Goal: Transaction & Acquisition: Purchase product/service

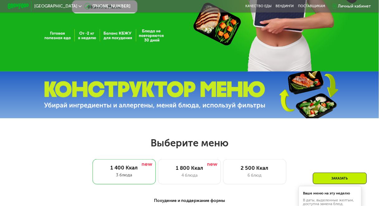
scroll to position [175, 0]
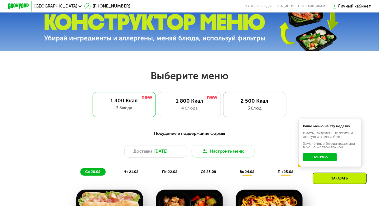
click at [258, 107] on div "6 блюд" at bounding box center [255, 108] width 52 height 6
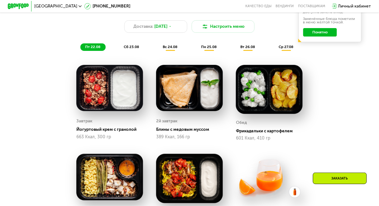
scroll to position [224, 0]
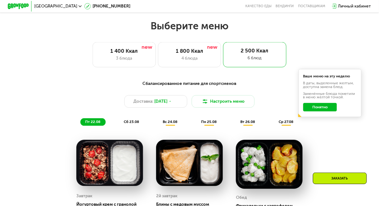
click at [315, 110] on button "Понятно" at bounding box center [320, 107] width 34 height 8
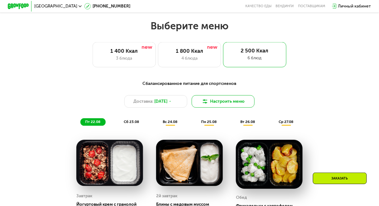
click at [218, 103] on button "Настроить меню" at bounding box center [223, 101] width 63 height 13
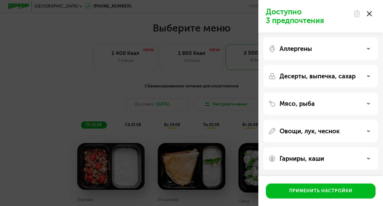
click at [371, 14] on icon at bounding box center [369, 13] width 5 height 5
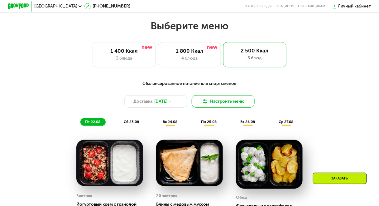
click at [224, 107] on button "Настроить меню" at bounding box center [223, 101] width 63 height 13
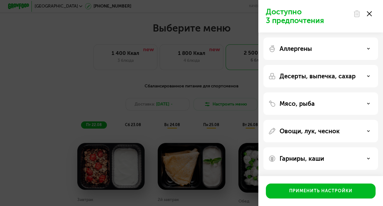
click at [342, 106] on div "Мясо, рыба" at bounding box center [320, 103] width 105 height 7
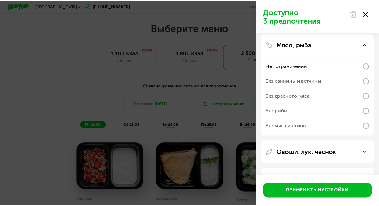
scroll to position [75, 0]
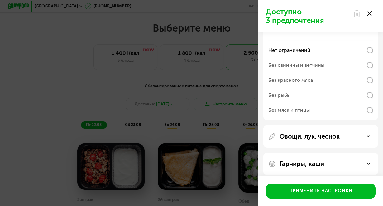
click at [369, 15] on icon at bounding box center [369, 13] width 5 height 5
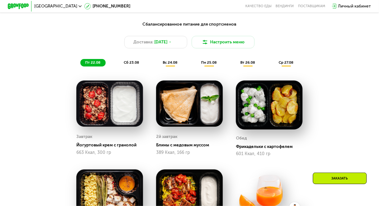
scroll to position [199, 0]
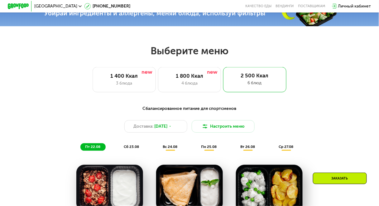
click at [132, 149] on span "сб 23.08" at bounding box center [131, 146] width 15 height 4
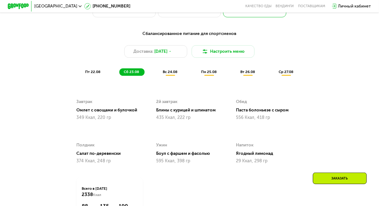
scroll to position [274, 0]
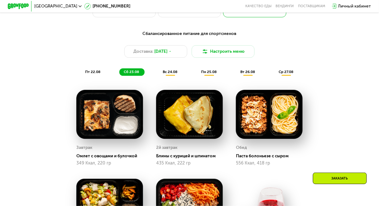
drag, startPoint x: 166, startPoint y: 76, endPoint x: 165, endPoint y: 81, distance: 4.8
click at [166, 74] on span "вс 24.08" at bounding box center [170, 71] width 15 height 4
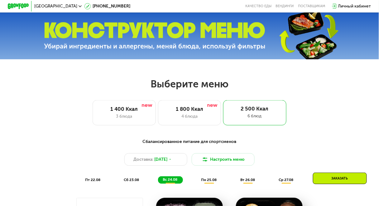
scroll to position [224, 0]
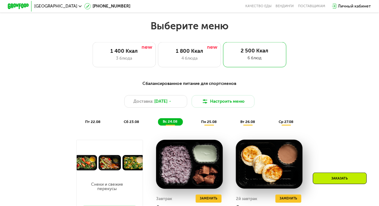
click at [210, 124] on span "пн 25.08" at bounding box center [209, 121] width 16 height 4
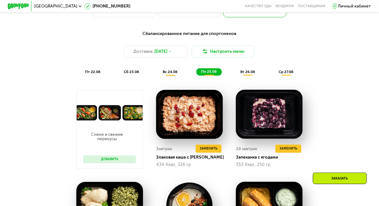
scroll to position [199, 0]
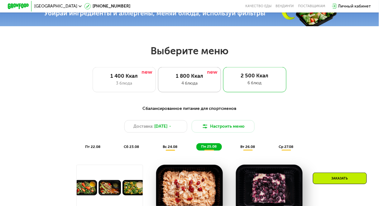
click at [190, 75] on div "1 800 Ккал" at bounding box center [190, 76] width 52 height 6
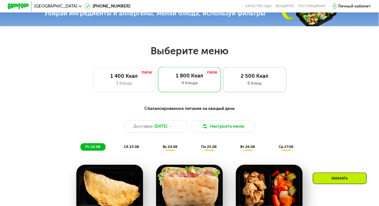
click at [247, 78] on div "2 500 Ккал" at bounding box center [255, 76] width 52 height 6
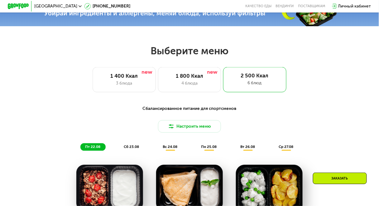
click at [340, 181] on div "Заказать" at bounding box center [340, 178] width 54 height 12
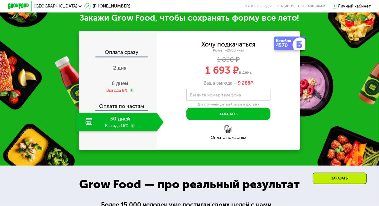
scroll to position [629, 0]
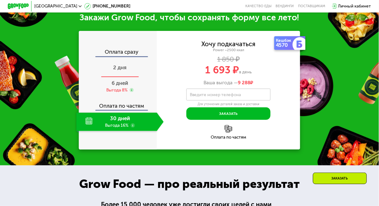
click at [126, 74] on div "2 дня" at bounding box center [119, 68] width 87 height 18
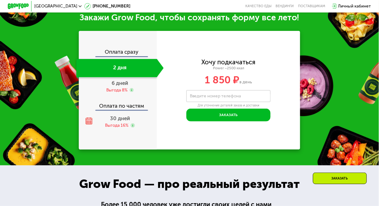
click at [227, 97] on label "Введите номер телефона" at bounding box center [215, 95] width 51 height 3
click at [227, 99] on input "Введите номер телефона" at bounding box center [228, 96] width 84 height 12
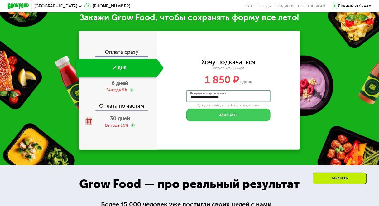
type input "**********"
click at [241, 120] on button "Заказать" at bounding box center [228, 114] width 84 height 13
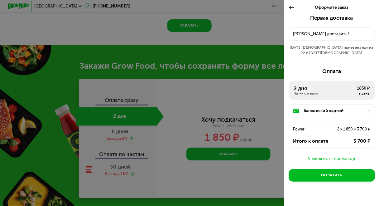
scroll to position [579, 0]
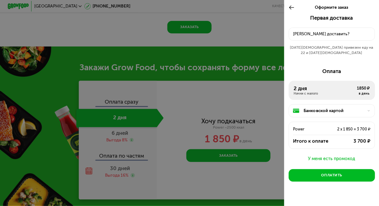
click at [315, 37] on button "Куда доставить?" at bounding box center [332, 33] width 86 height 13
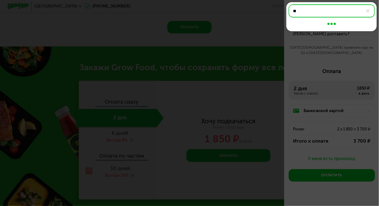
type input "*"
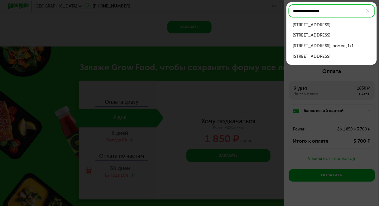
click at [338, 24] on div "пр-кт Мира, д 95 стр 1" at bounding box center [332, 25] width 78 height 6
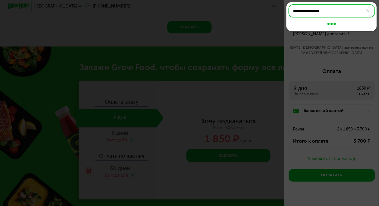
type input "**********"
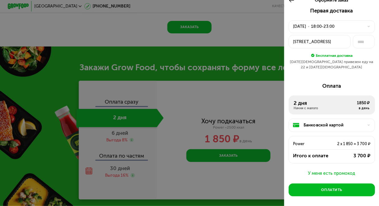
scroll to position [0, 0]
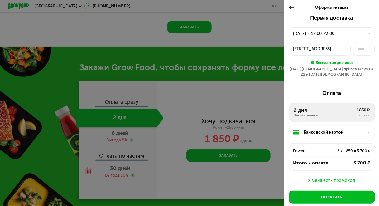
click at [358, 33] on div "21 авг, чт • 18:00-23:00" at bounding box center [328, 34] width 71 height 6
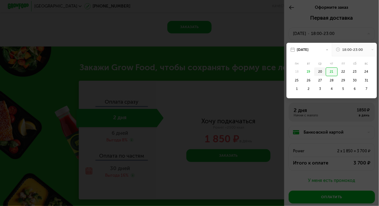
click at [326, 74] on div "20" at bounding box center [332, 71] width 12 height 8
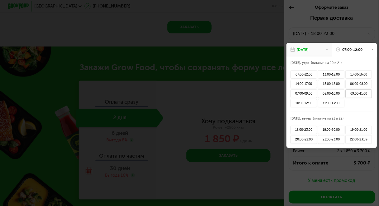
click at [356, 93] on div "09:00-11:00" at bounding box center [358, 93] width 26 height 8
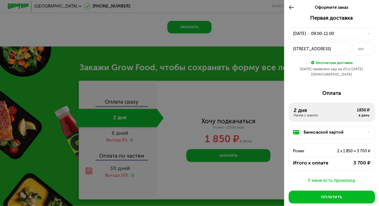
click at [347, 29] on div "20 авг, ср • 09:00-11:00" at bounding box center [332, 33] width 86 height 13
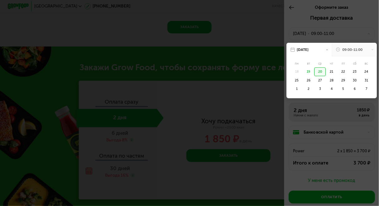
click at [342, 50] on div "09:00-11:00" at bounding box center [352, 49] width 20 height 5
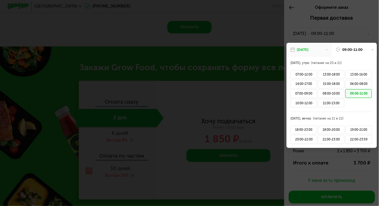
click at [342, 51] on div "09:00-11:00" at bounding box center [352, 49] width 20 height 5
click at [314, 50] on div "20 авг, ср" at bounding box center [308, 50] width 45 height 14
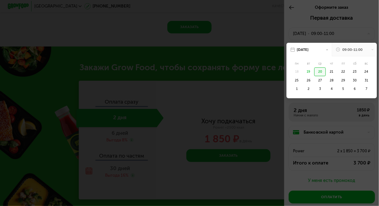
click at [326, 49] on icon at bounding box center [327, 49] width 2 height 2
click at [338, 73] on div "21" at bounding box center [344, 71] width 12 height 8
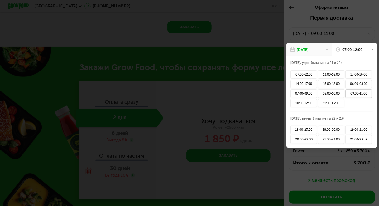
click at [356, 95] on div "09:00-11:00" at bounding box center [358, 93] width 26 height 8
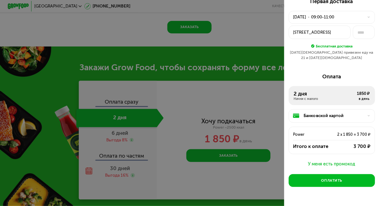
scroll to position [24, 0]
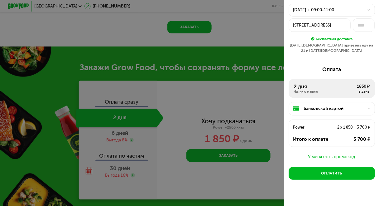
click at [351, 107] on div "Банковской картой" at bounding box center [334, 108] width 60 height 6
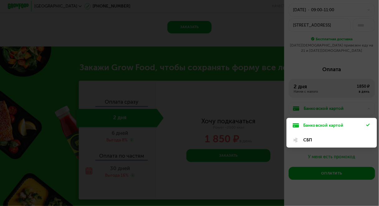
click at [320, 137] on div "СБП" at bounding box center [334, 140] width 63 height 6
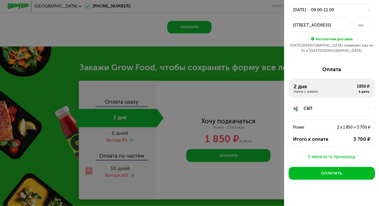
click at [321, 153] on div "У меня есть промокод" at bounding box center [332, 156] width 86 height 7
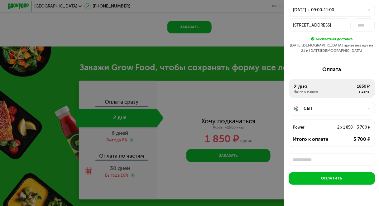
scroll to position [2, 0]
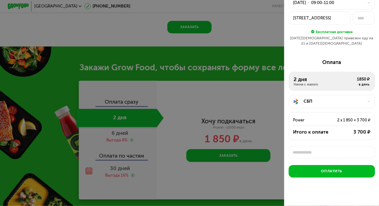
click at [315, 152] on input "text" at bounding box center [332, 152] width 86 height 13
click at [350, 150] on div "Применить" at bounding box center [360, 152] width 20 height 5
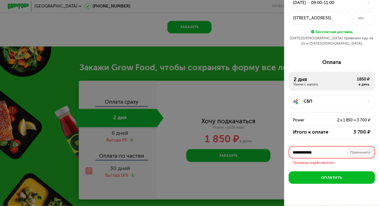
click at [326, 149] on input "**********" at bounding box center [332, 152] width 86 height 13
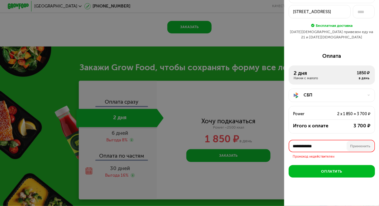
paste input "text"
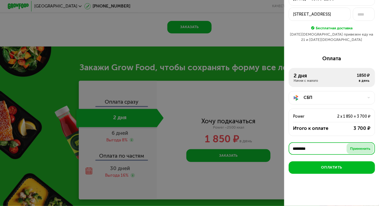
scroll to position [29, 0]
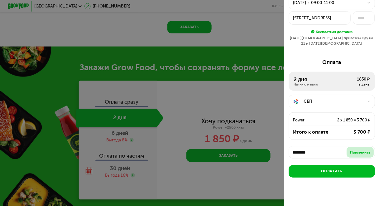
click at [353, 150] on div "Применить" at bounding box center [360, 152] width 20 height 5
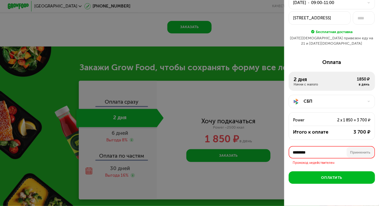
click at [324, 150] on input "********" at bounding box center [332, 152] width 86 height 13
click at [323, 149] on input "********" at bounding box center [332, 152] width 86 height 13
paste input "text"
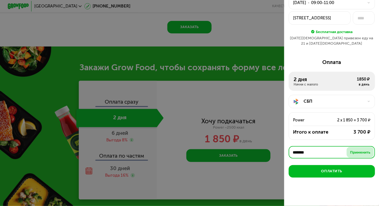
type input "*******"
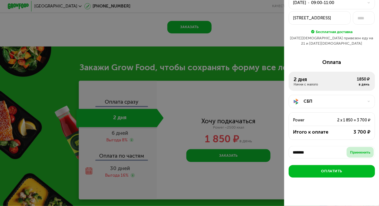
click at [354, 150] on div "Применить" at bounding box center [360, 152] width 20 height 5
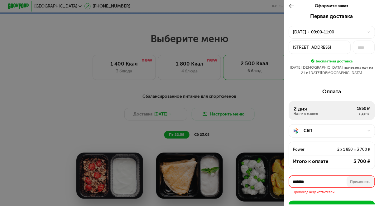
scroll to position [224, 0]
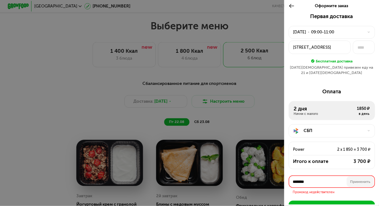
drag, startPoint x: 314, startPoint y: 175, endPoint x: 290, endPoint y: 178, distance: 24.9
click at [290, 178] on input "*******" at bounding box center [332, 181] width 86 height 13
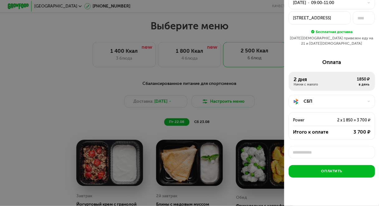
click at [312, 186] on div "Первая доставка 21 авг, чт • 09:00-11:00 пр-кт Мира, 95стр1 Бесплатная доставка…" at bounding box center [331, 96] width 95 height 224
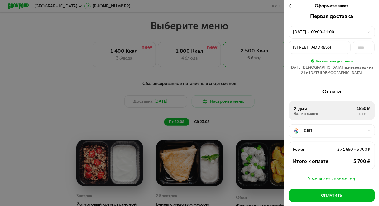
scroll to position [199, 0]
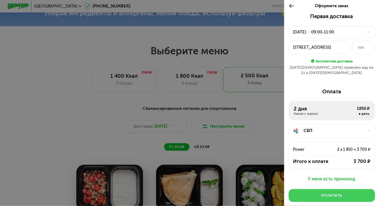
click at [342, 191] on button "Оплатить" at bounding box center [332, 195] width 86 height 13
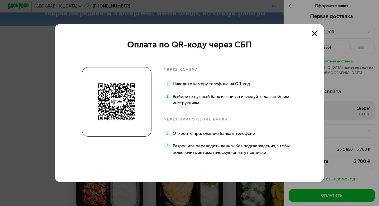
click at [310, 37] on div "Оплата по QR-коду через СБП через камеру Наведите камеру телефона на QR-код Выб…" at bounding box center [190, 103] width 270 height 158
click at [315, 33] on icon at bounding box center [315, 33] width 6 height 6
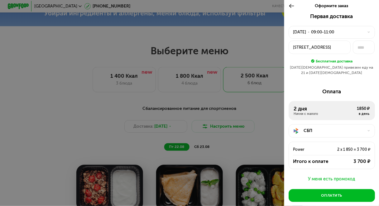
click at [337, 127] on div "СБП" at bounding box center [334, 130] width 60 height 6
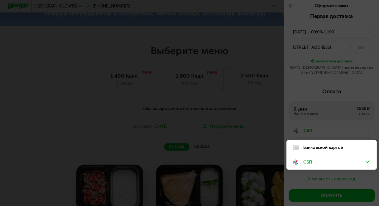
click at [318, 144] on div "Банковской картой" at bounding box center [334, 147] width 63 height 6
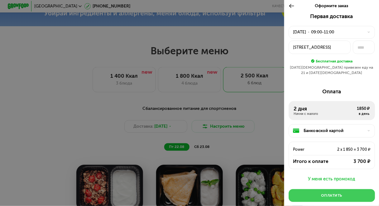
click at [322, 193] on div "Оплатить" at bounding box center [331, 195] width 21 height 5
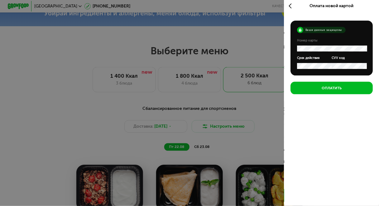
scroll to position [2, 0]
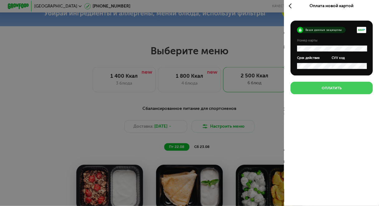
click at [337, 91] on div "Оплатить" at bounding box center [332, 87] width 20 height 5
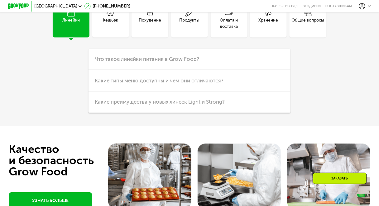
scroll to position [1235, 0]
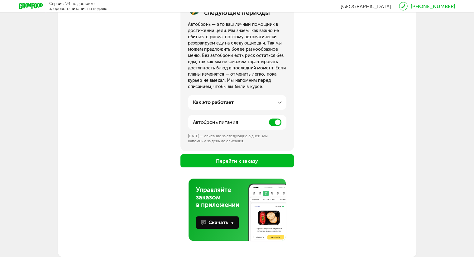
scroll to position [95, 0]
click at [280, 124] on span at bounding box center [275, 122] width 12 height 7
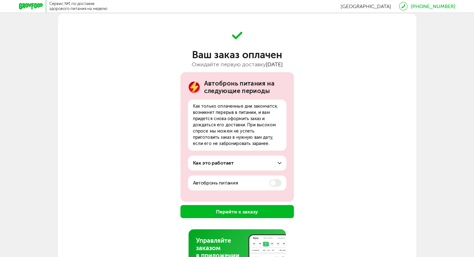
scroll to position [0, 0]
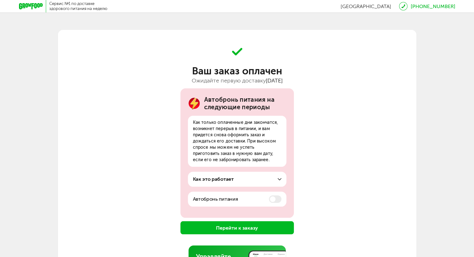
click at [271, 228] on button "Перейти к заказу" at bounding box center [236, 228] width 113 height 13
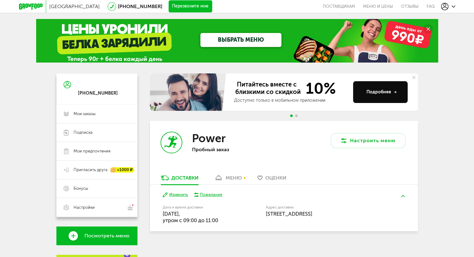
click at [223, 180] on link "меню" at bounding box center [228, 180] width 34 height 10
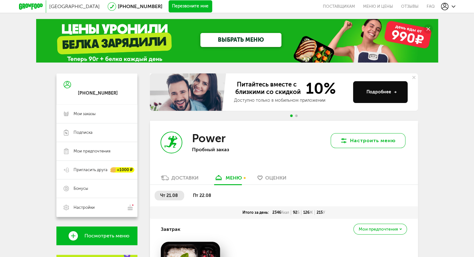
click at [357, 144] on button "Настроить меню" at bounding box center [368, 140] width 75 height 15
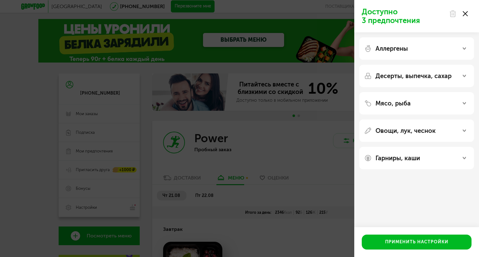
click at [430, 126] on div "Овощи, лук, чеснок" at bounding box center [416, 131] width 115 height 22
click at [453, 129] on div "Овощи, лук, чеснок" at bounding box center [416, 130] width 105 height 7
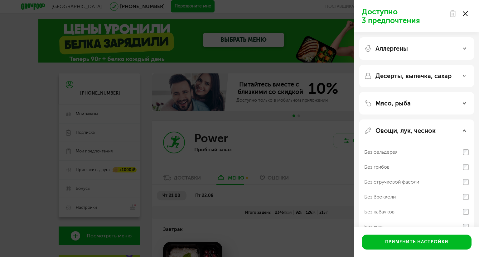
click at [462, 129] on div "Овощи, лук, чеснок" at bounding box center [416, 130] width 105 height 7
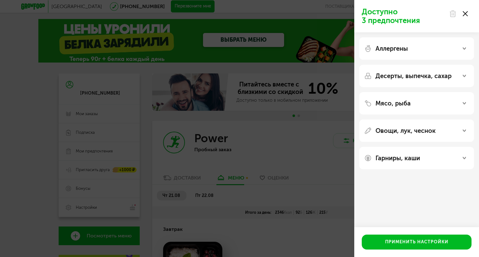
click at [462, 129] on div "Овощи, лук, чеснок" at bounding box center [416, 130] width 105 height 7
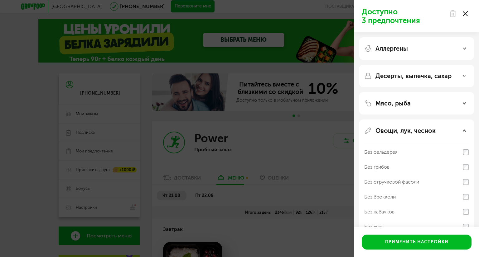
click at [465, 16] on div at bounding box center [458, 13] width 26 height 12
click at [465, 13] on use at bounding box center [464, 13] width 5 height 5
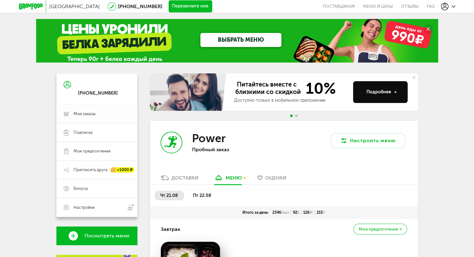
click at [105, 111] on link "Мои заказы" at bounding box center [96, 114] width 81 height 19
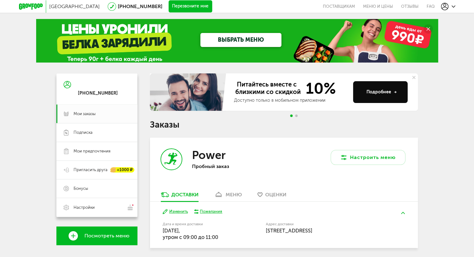
click at [124, 242] on link "Посмотреть меню" at bounding box center [96, 236] width 81 height 19
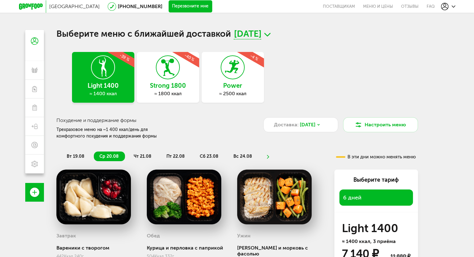
click at [250, 83] on h3 "Power" at bounding box center [233, 85] width 62 height 7
click at [237, 86] on h3 "Power" at bounding box center [233, 85] width 62 height 7
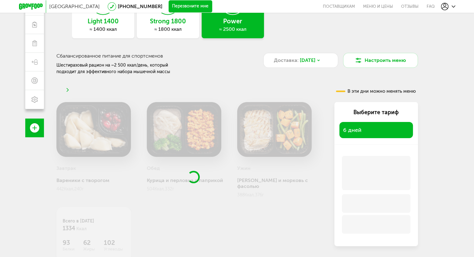
scroll to position [83, 0]
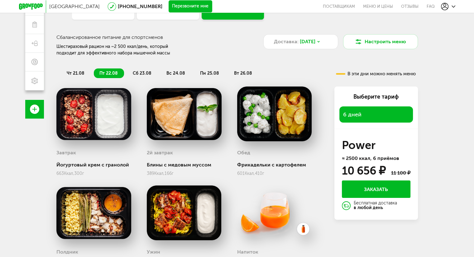
click at [402, 115] on div "6 дней" at bounding box center [376, 115] width 74 height 16
click at [354, 115] on span "6 дней" at bounding box center [352, 114] width 18 height 7
click at [358, 111] on div "6 дней" at bounding box center [376, 115] width 74 height 16
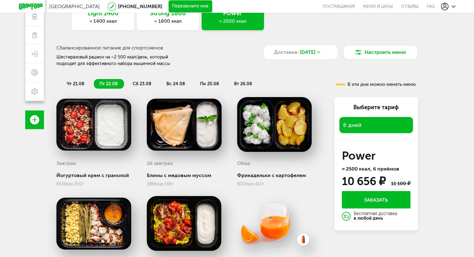
scroll to position [0, 0]
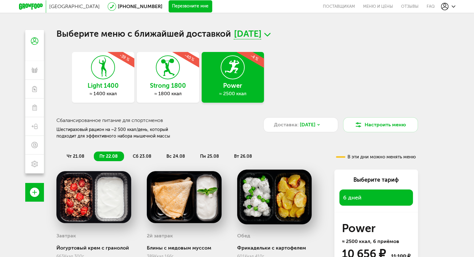
click at [24, 7] on icon at bounding box center [31, 6] width 24 height 6
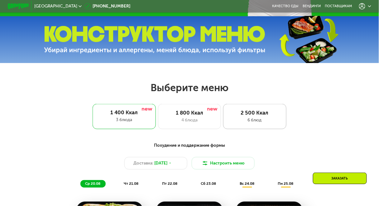
scroll to position [161, 0]
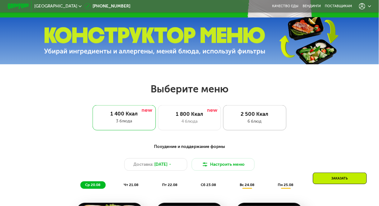
click at [253, 124] on div "6 блюд" at bounding box center [255, 121] width 52 height 6
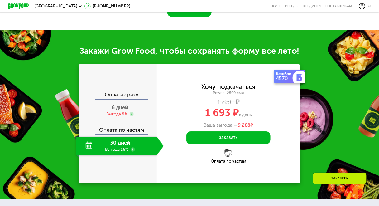
scroll to position [510, 0]
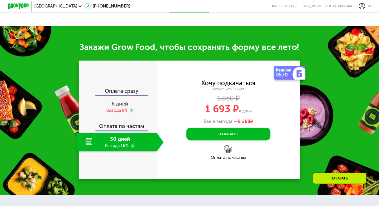
click at [198, 13] on button "Заказать" at bounding box center [189, 7] width 44 height 13
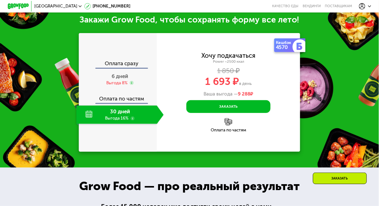
scroll to position [629, 0]
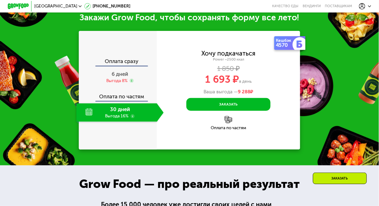
click at [123, 89] on div "Оплата сразу" at bounding box center [117, 95] width 77 height 12
click at [125, 81] on div "6 дней Выгода 8%" at bounding box center [119, 77] width 87 height 18
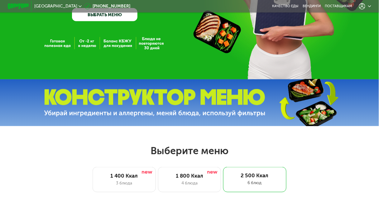
scroll to position [0, 0]
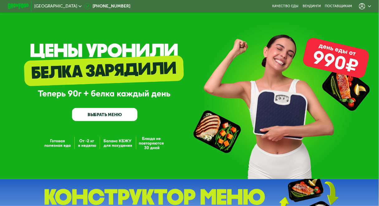
click at [371, 5] on div at bounding box center [365, 6] width 12 height 6
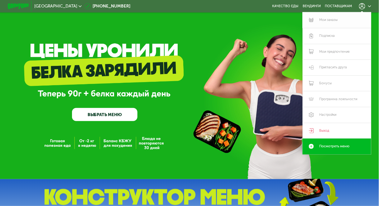
click at [332, 17] on link "Мои заказы" at bounding box center [337, 20] width 69 height 16
